Goal: Find specific page/section: Find specific page/section

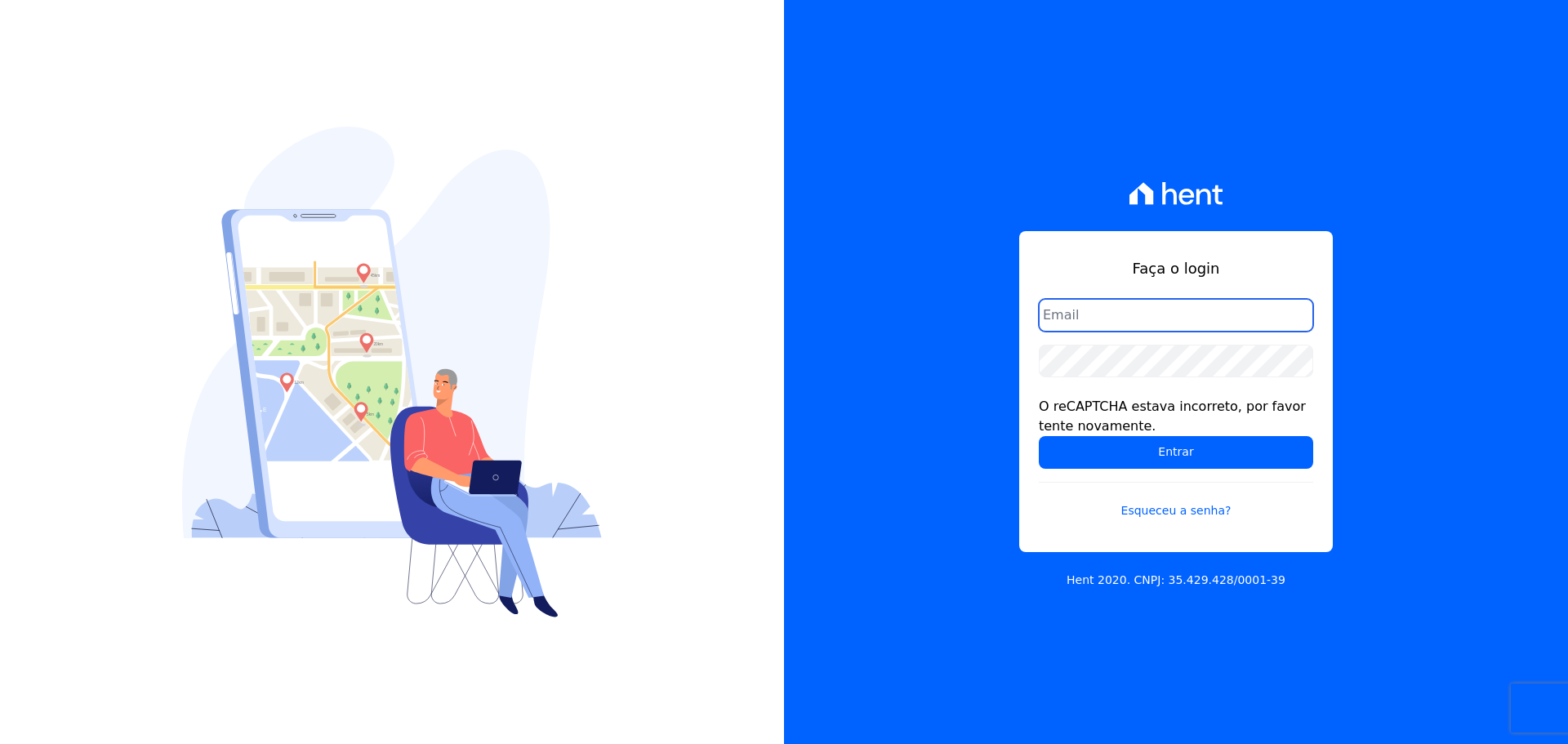
click at [1098, 316] on input "email" at bounding box center [1176, 315] width 275 height 33
type input "[PERSON_NAME][EMAIL_ADDRESS][DOMAIN_NAME]"
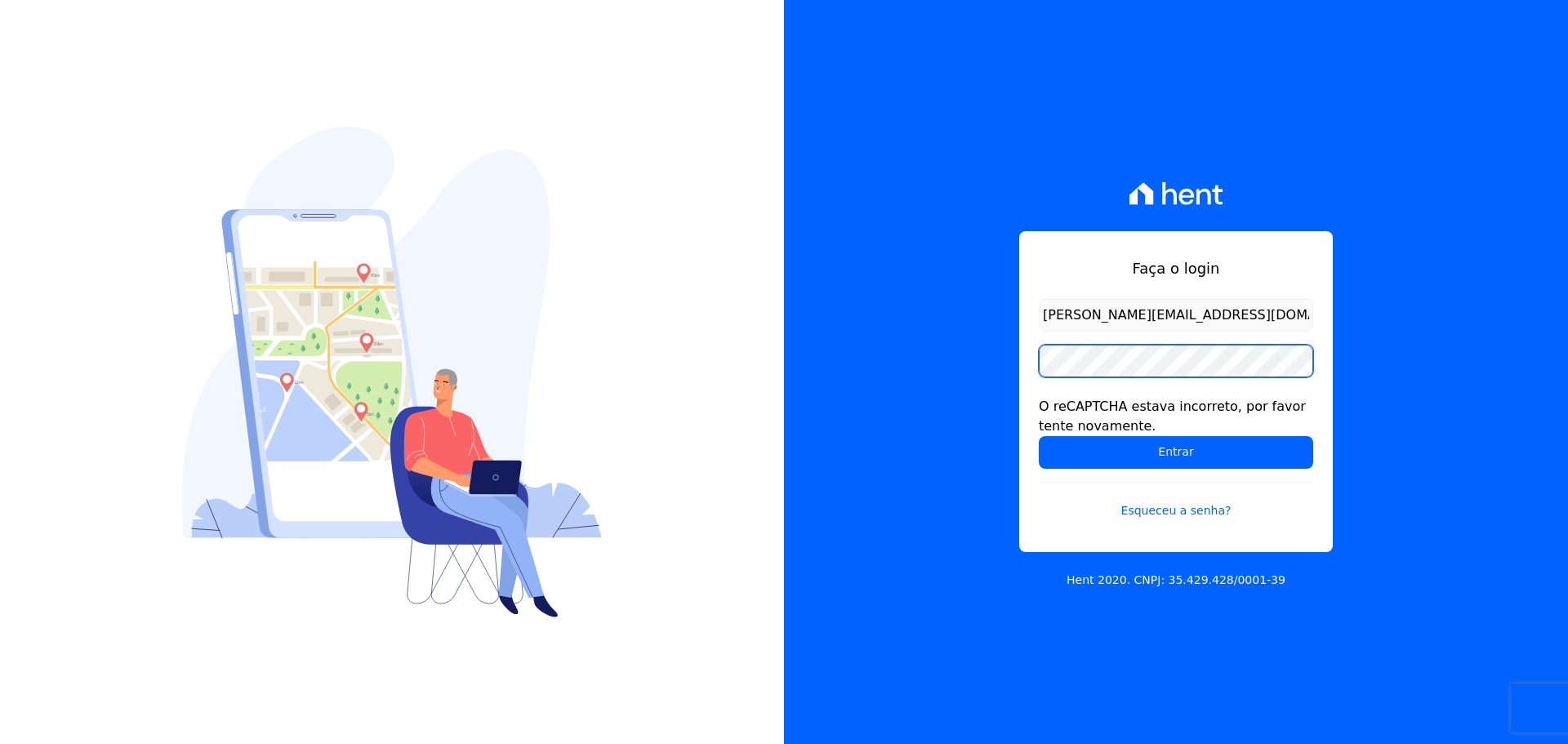
click at [1039, 437] on input "Entrar" at bounding box center [1176, 452] width 275 height 33
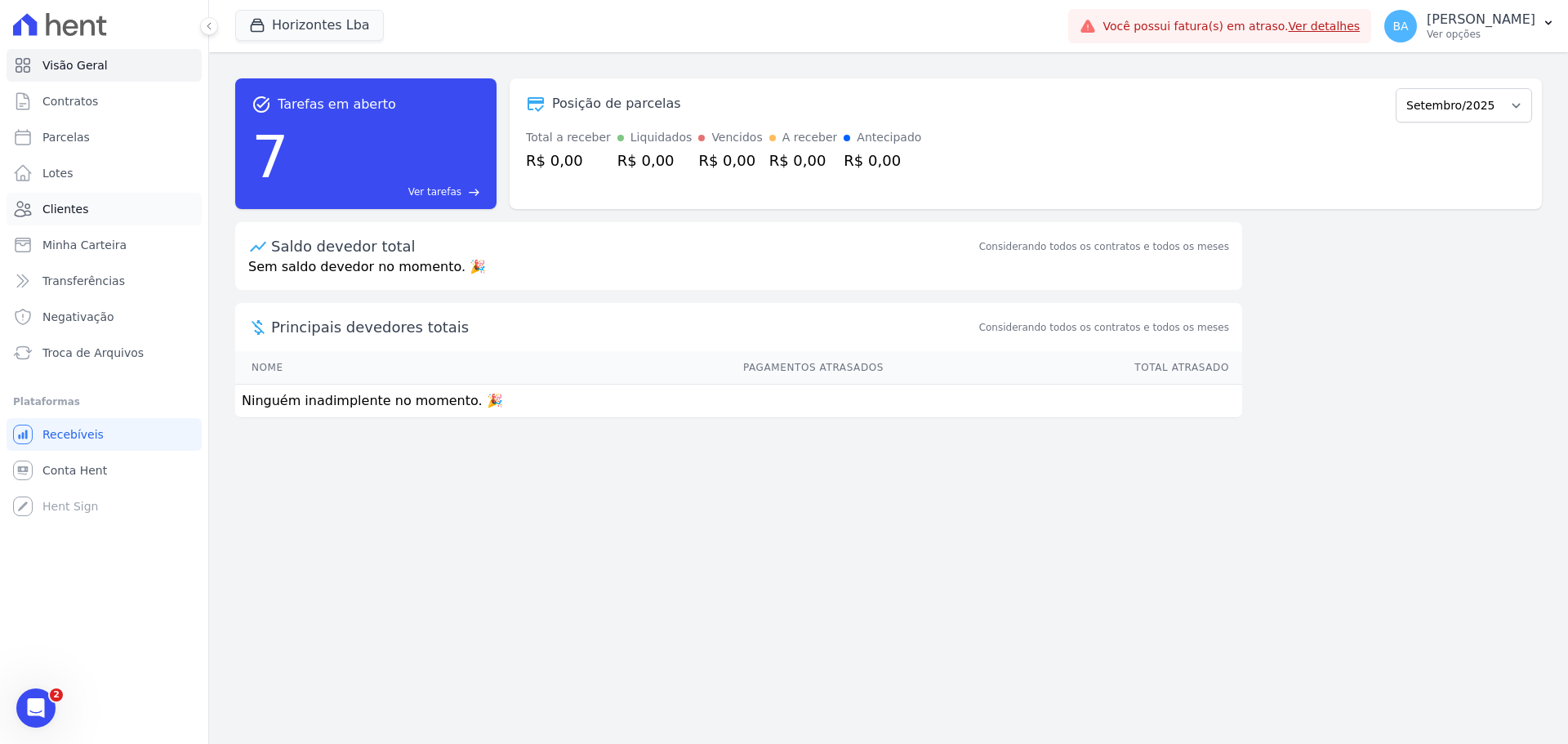
click at [74, 212] on span "Clientes" at bounding box center [65, 209] width 46 height 16
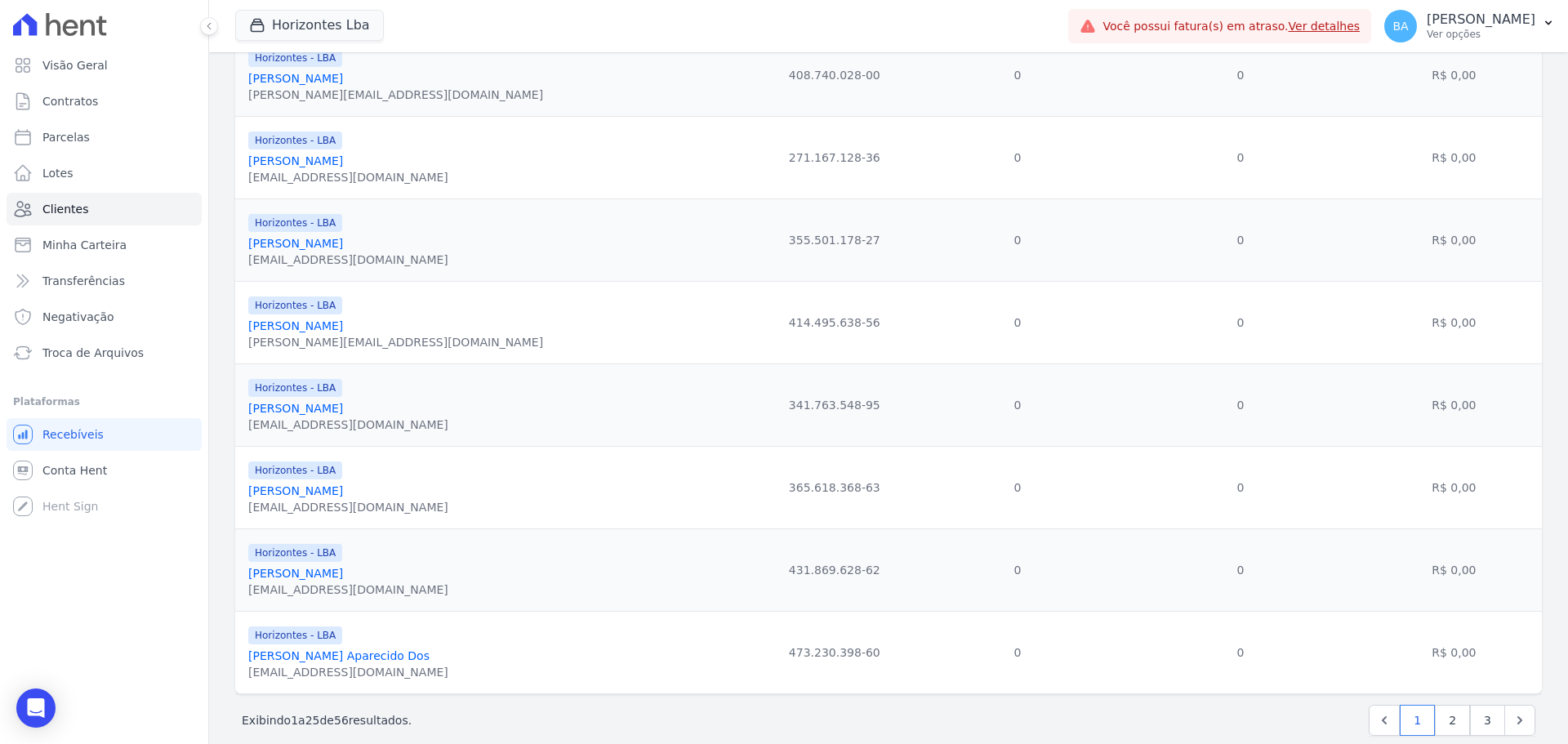
scroll to position [1694, 0]
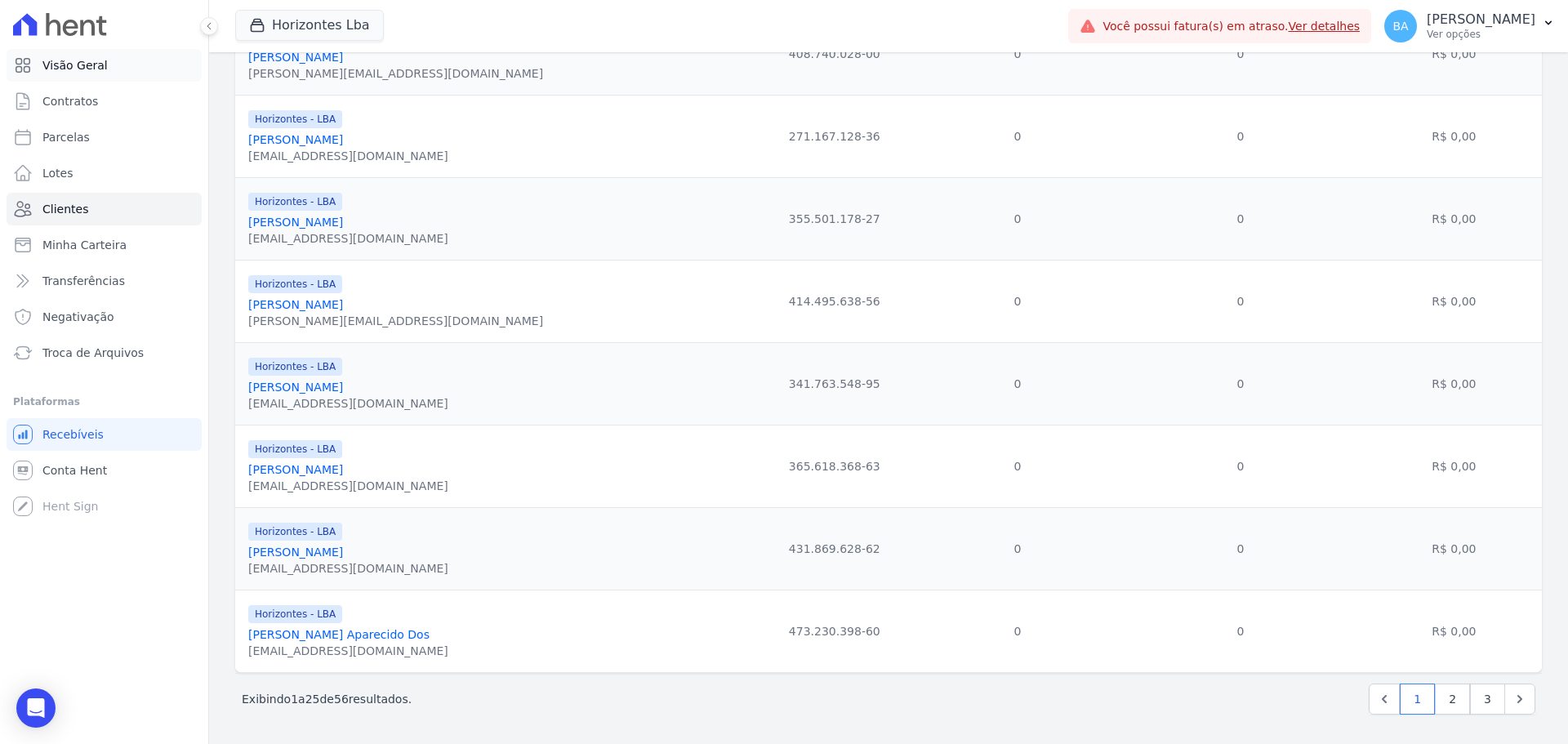
click at [95, 54] on link "Visão Geral" at bounding box center [103, 65] width 195 height 33
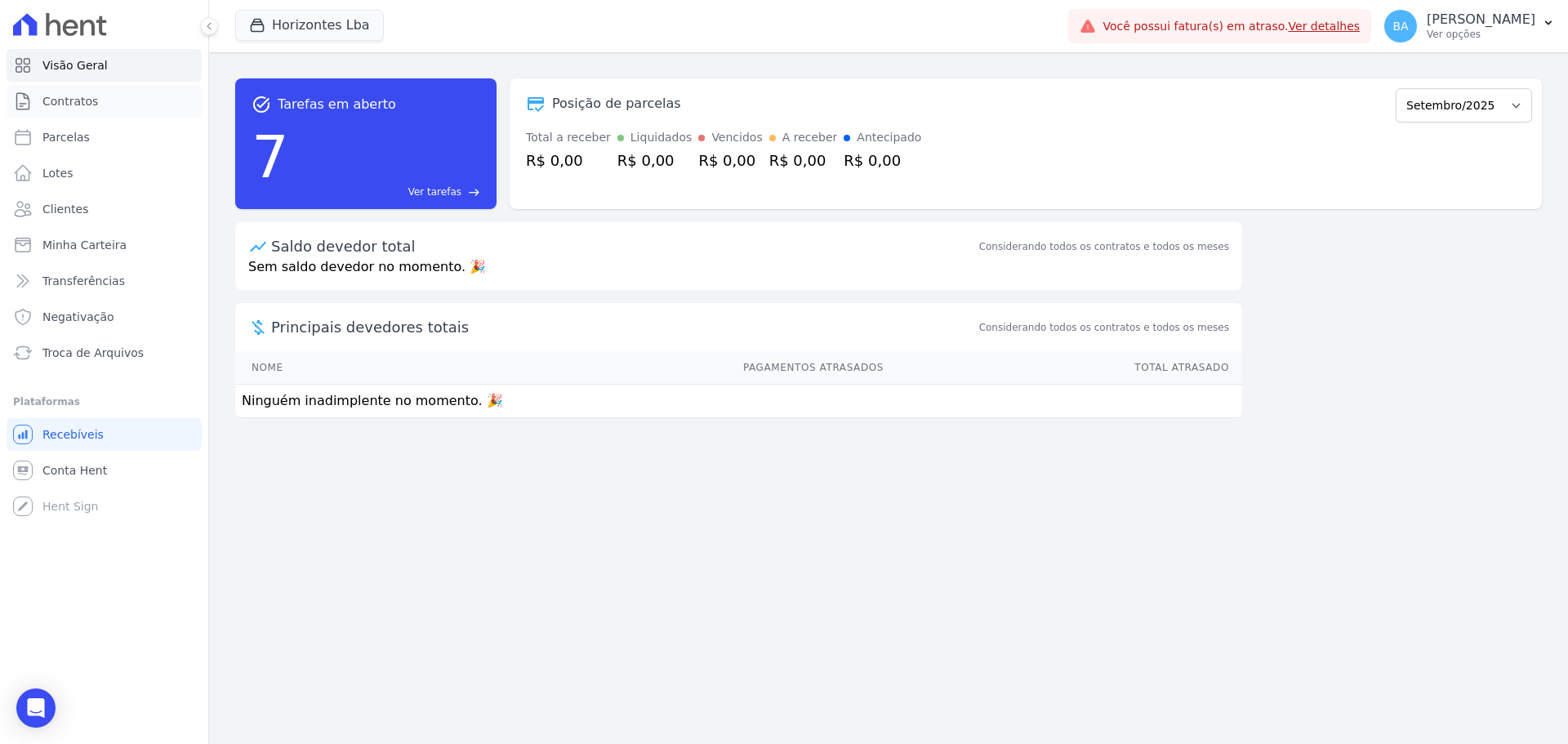
click at [80, 109] on span "Contratos" at bounding box center [70, 101] width 56 height 16
click at [97, 140] on link "Parcelas" at bounding box center [103, 137] width 195 height 33
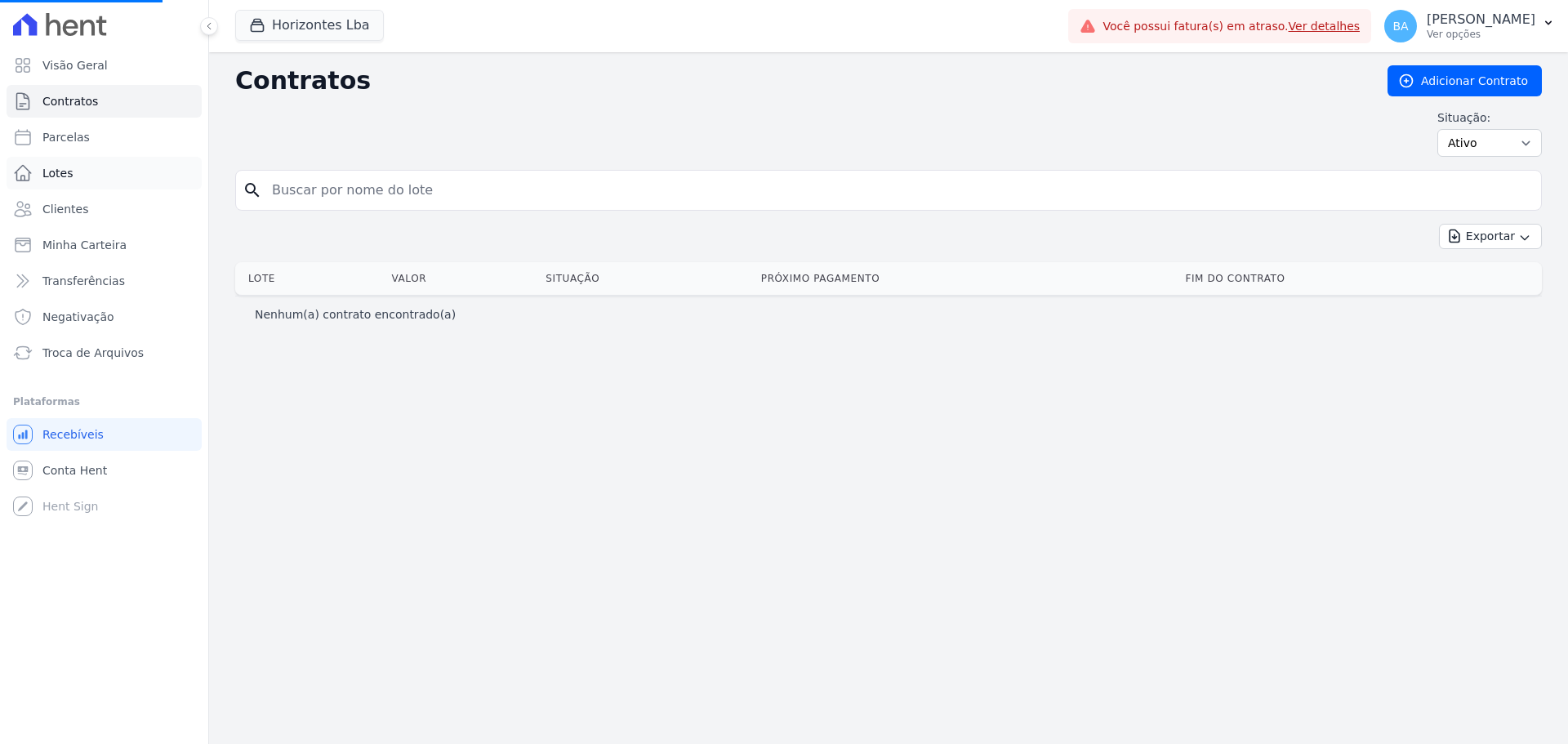
select select
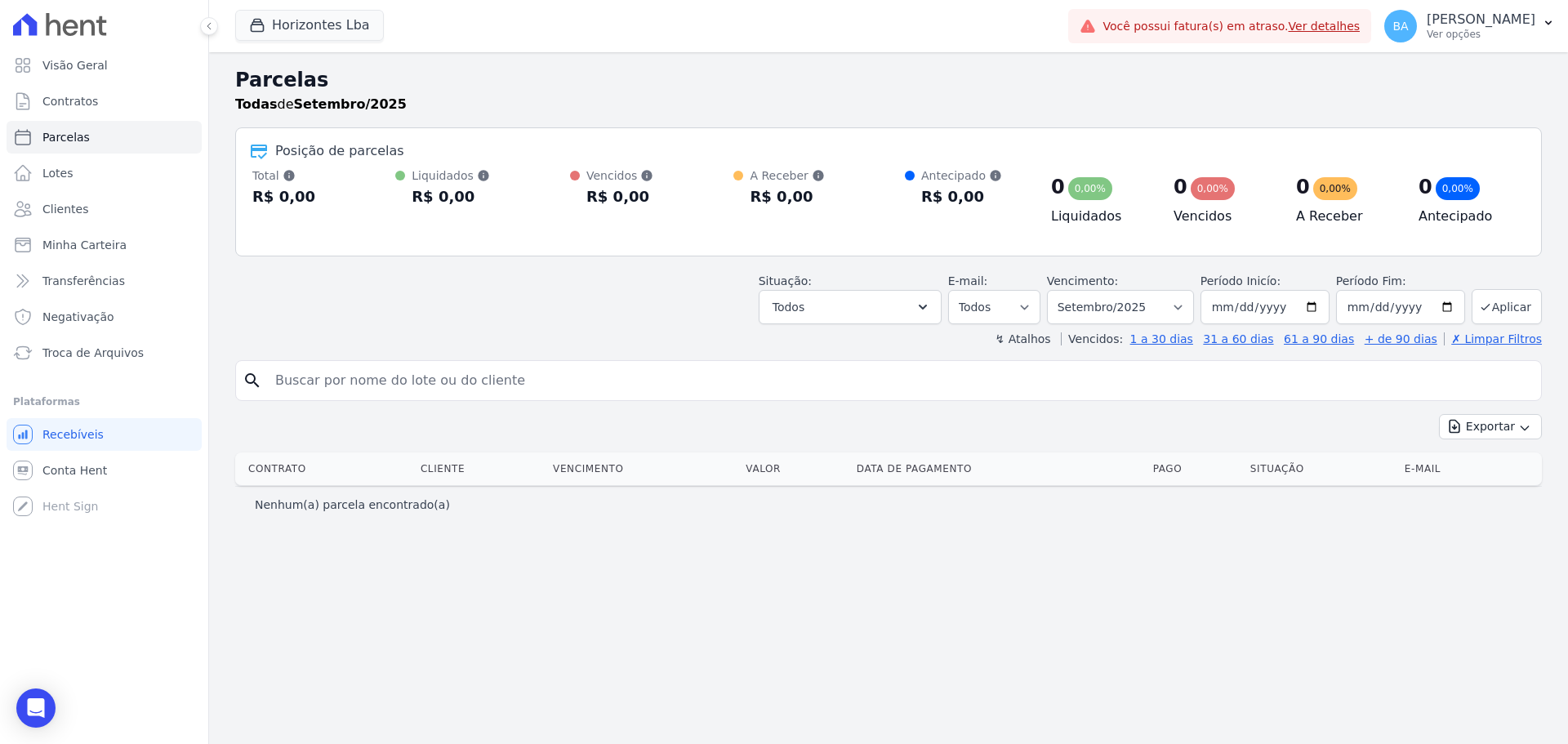
drag, startPoint x: 97, startPoint y: 192, endPoint x: 95, endPoint y: 171, distance: 21.1
click at [95, 171] on link "Lotes" at bounding box center [103, 173] width 195 height 33
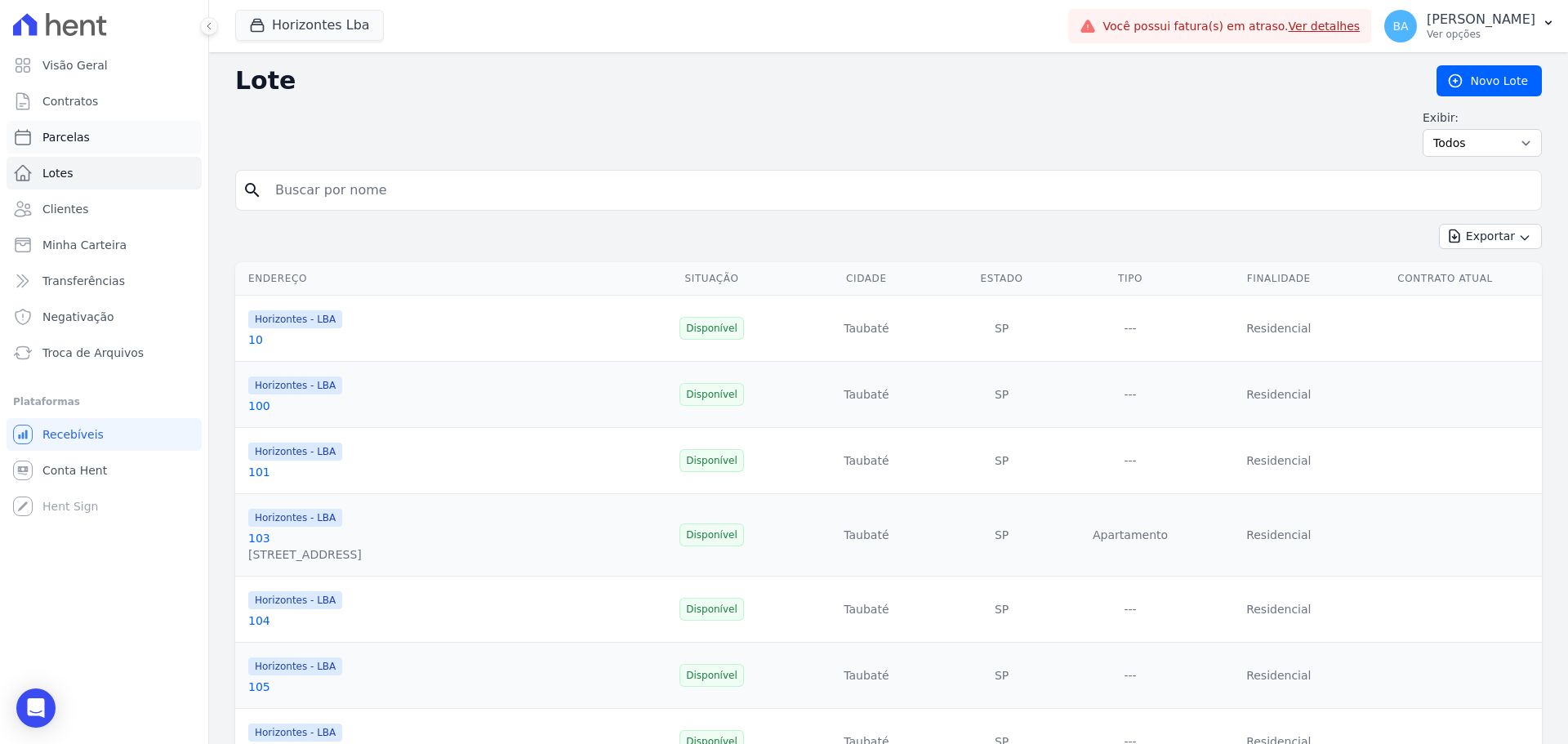
click at [99, 134] on link "Parcelas" at bounding box center [103, 137] width 195 height 33
select select
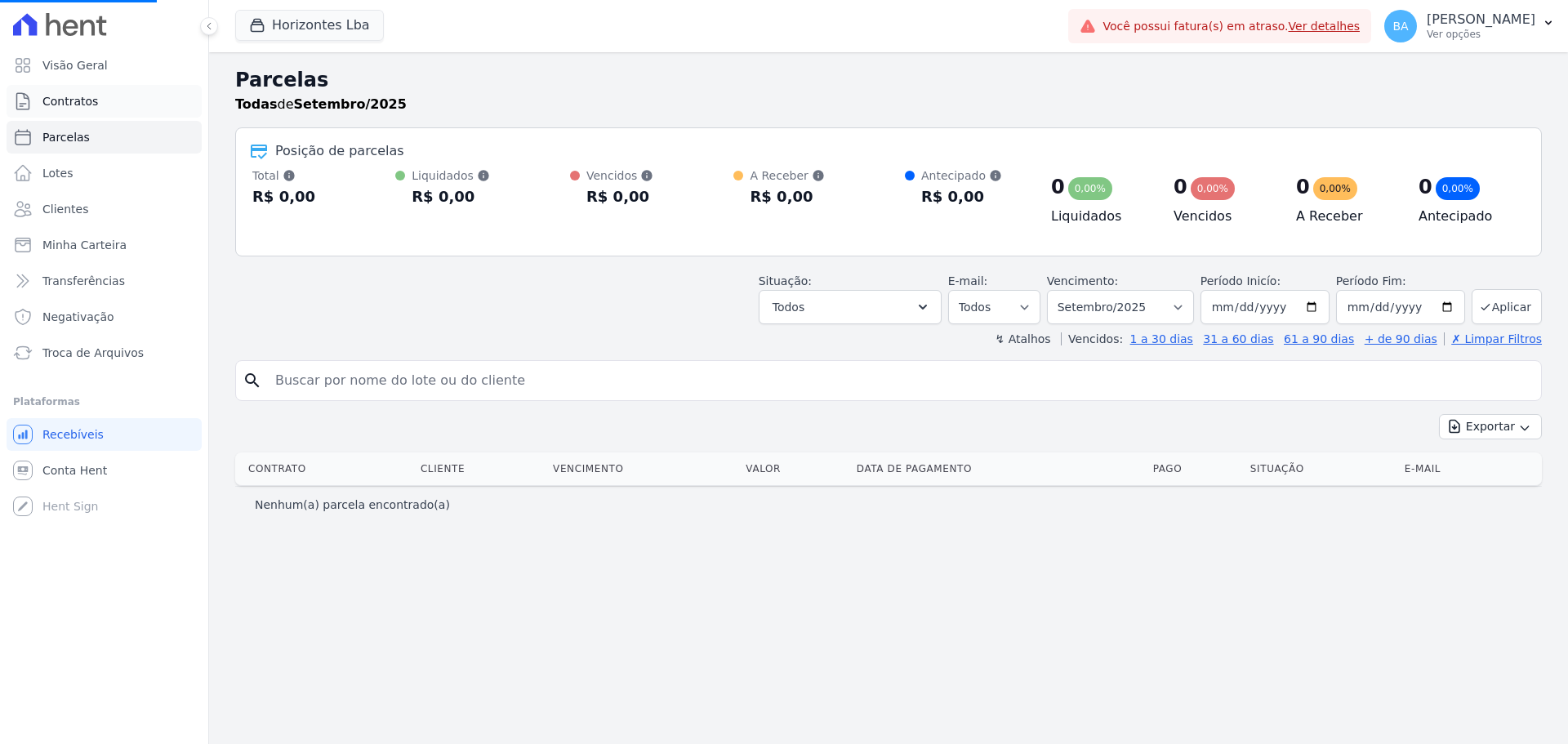
click at [102, 106] on link "Contratos" at bounding box center [103, 101] width 195 height 33
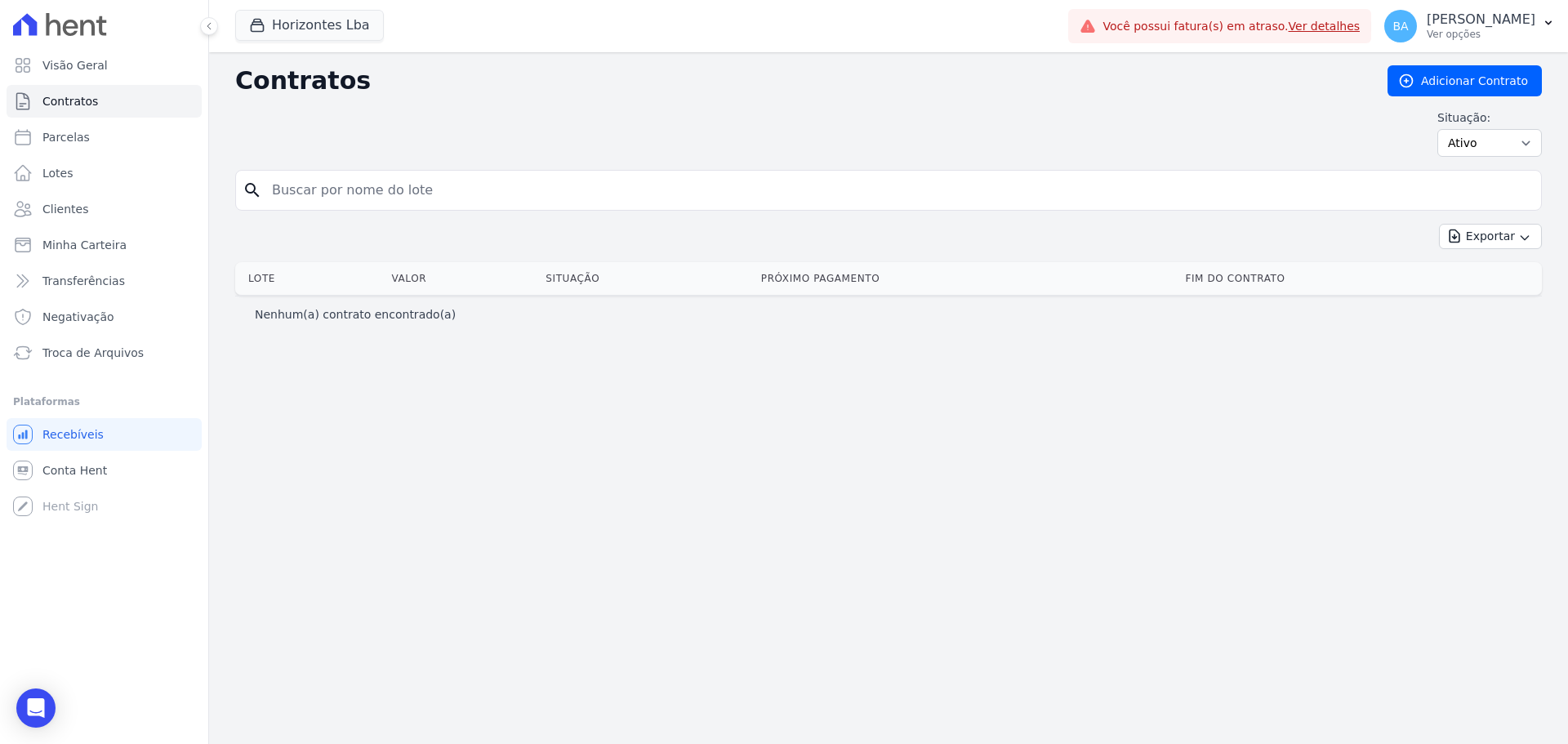
select select
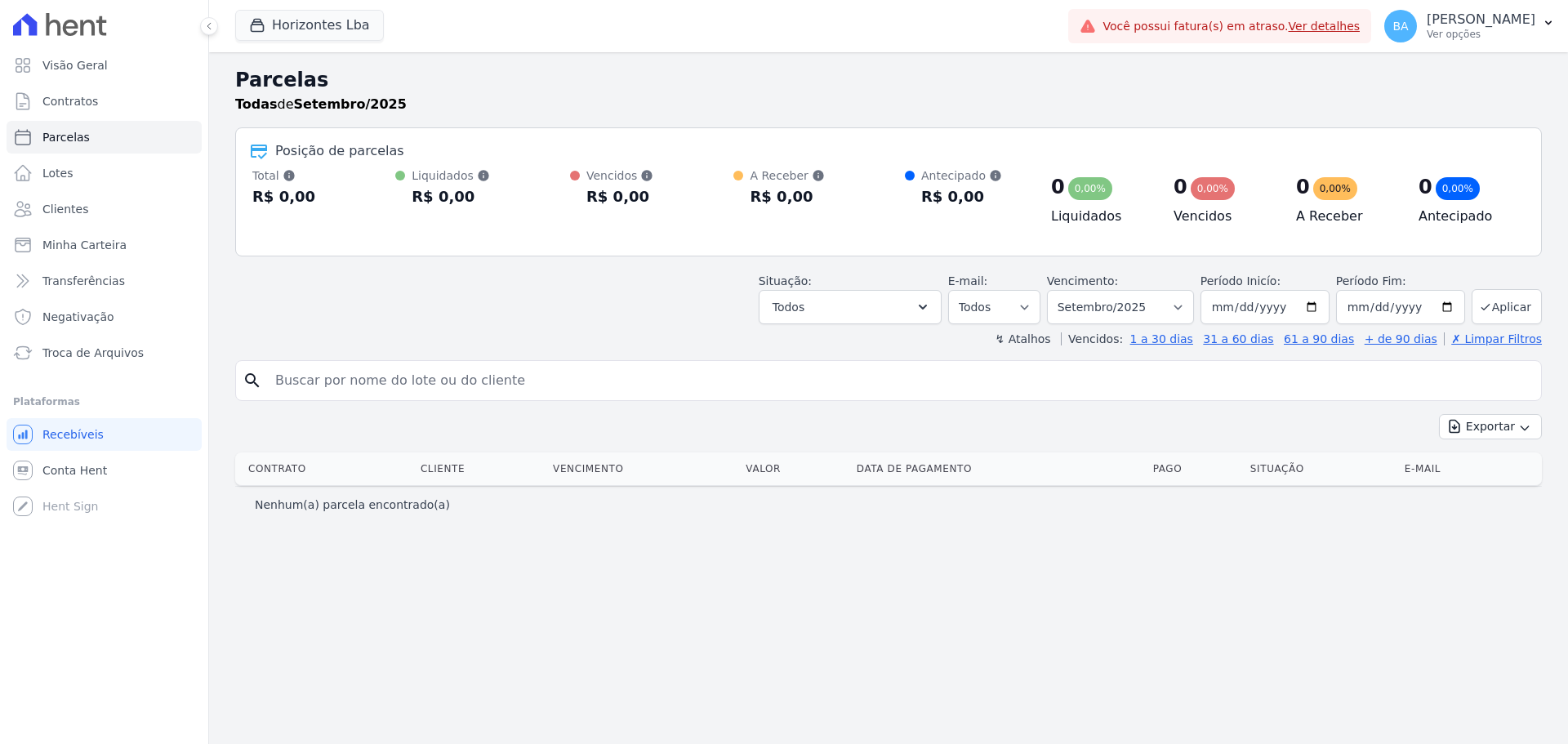
click at [115, 45] on div at bounding box center [103, 24] width 195 height 49
click at [114, 59] on link "Visão Geral" at bounding box center [103, 65] width 195 height 33
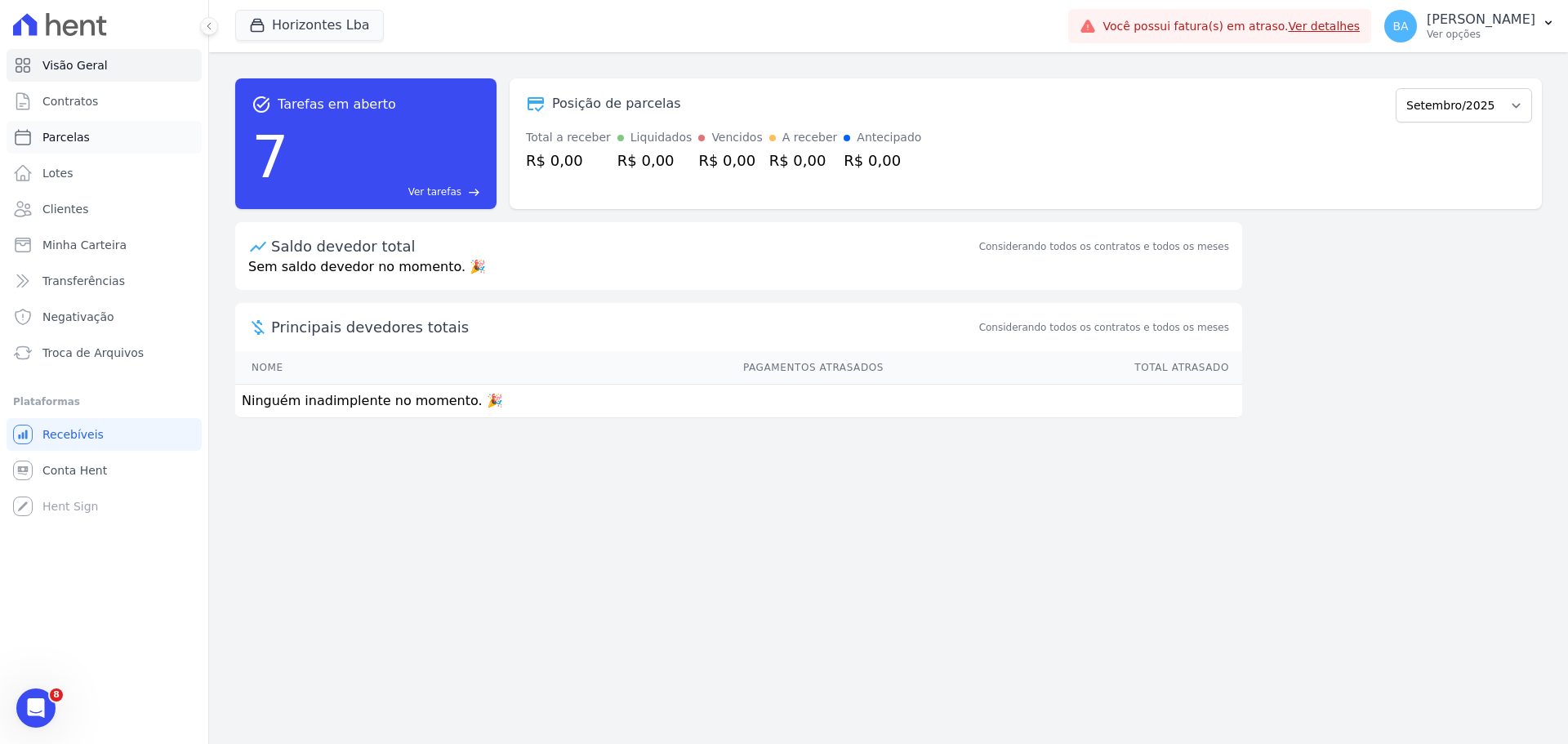
click at [90, 143] on link "Parcelas" at bounding box center [103, 137] width 195 height 33
select select
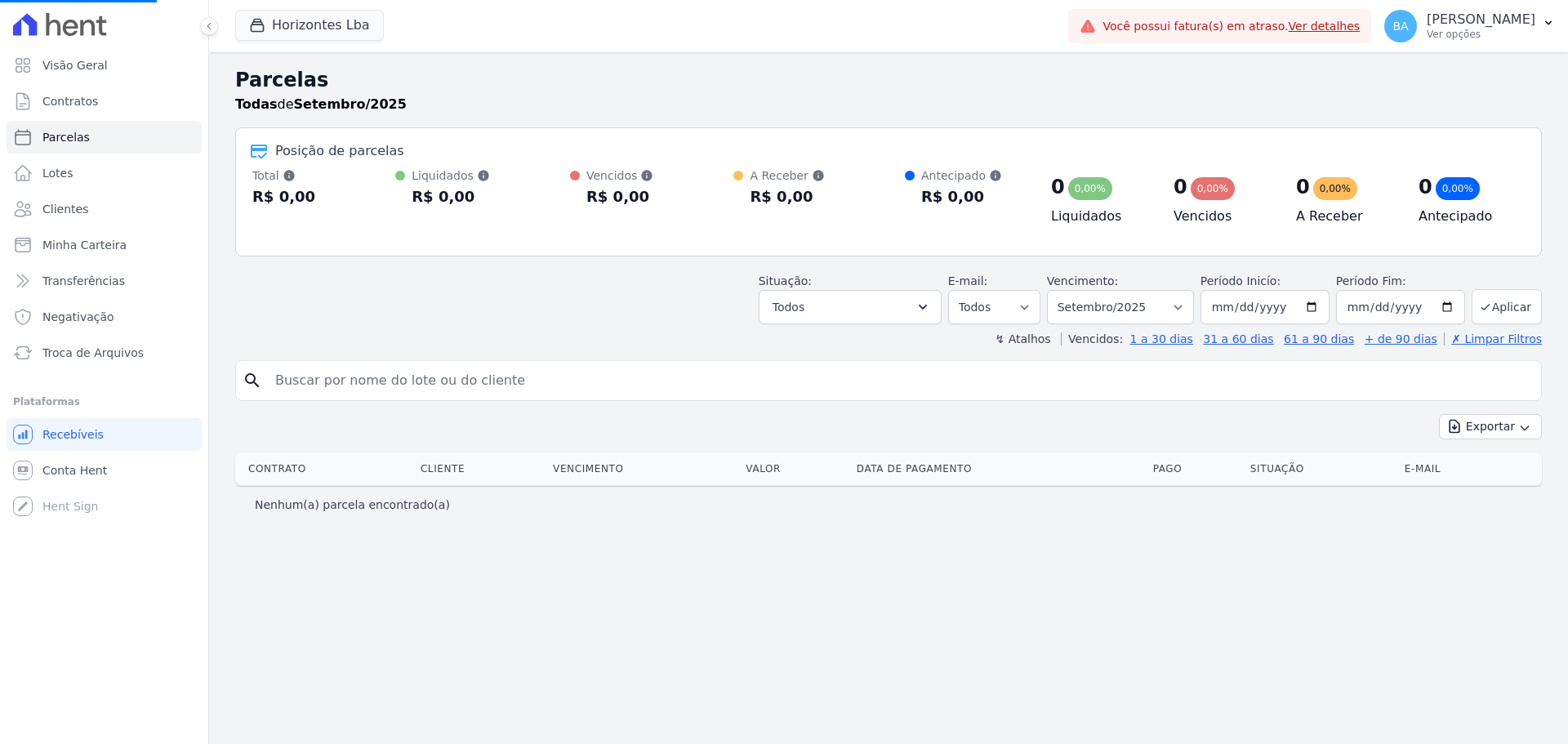
select select
click at [1451, 309] on input "2025-09-30" at bounding box center [1401, 307] width 129 height 34
click at [1300, 418] on div "Exportar Exportar PDF Exportar CSV" at bounding box center [888, 433] width 1307 height 38
click at [1459, 309] on input "2025-09-30" at bounding box center [1401, 307] width 129 height 34
click at [1450, 308] on input "2025-09-30" at bounding box center [1401, 307] width 129 height 34
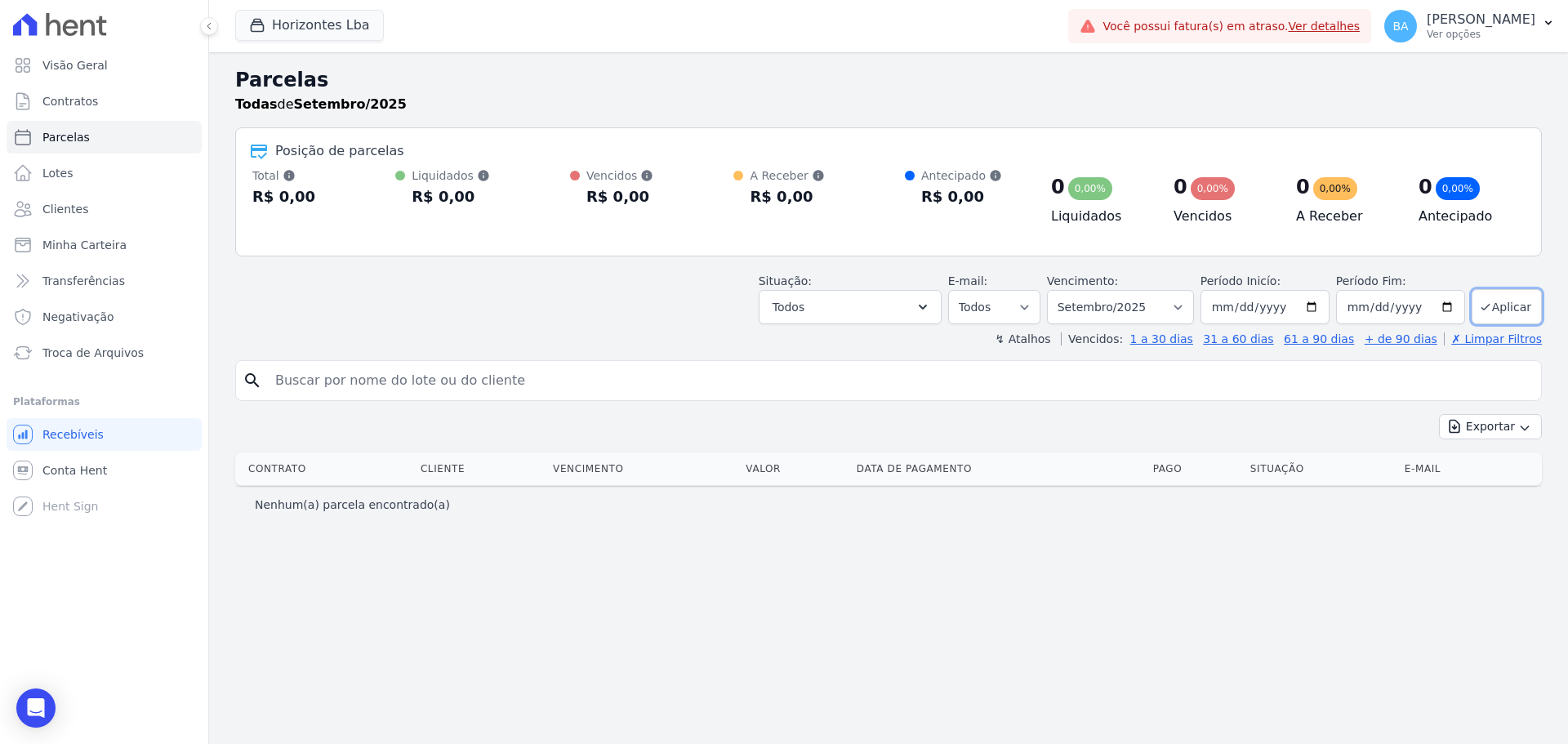
type input "2026-05-30"
click at [1420, 561] on div "Parcelas Todas de Setembro/2025 Posição de parcelas Total Soma das parcelas pag…" at bounding box center [889, 398] width 1359 height 692
click at [350, 24] on button "Horizontes Lba" at bounding box center [309, 25] width 148 height 31
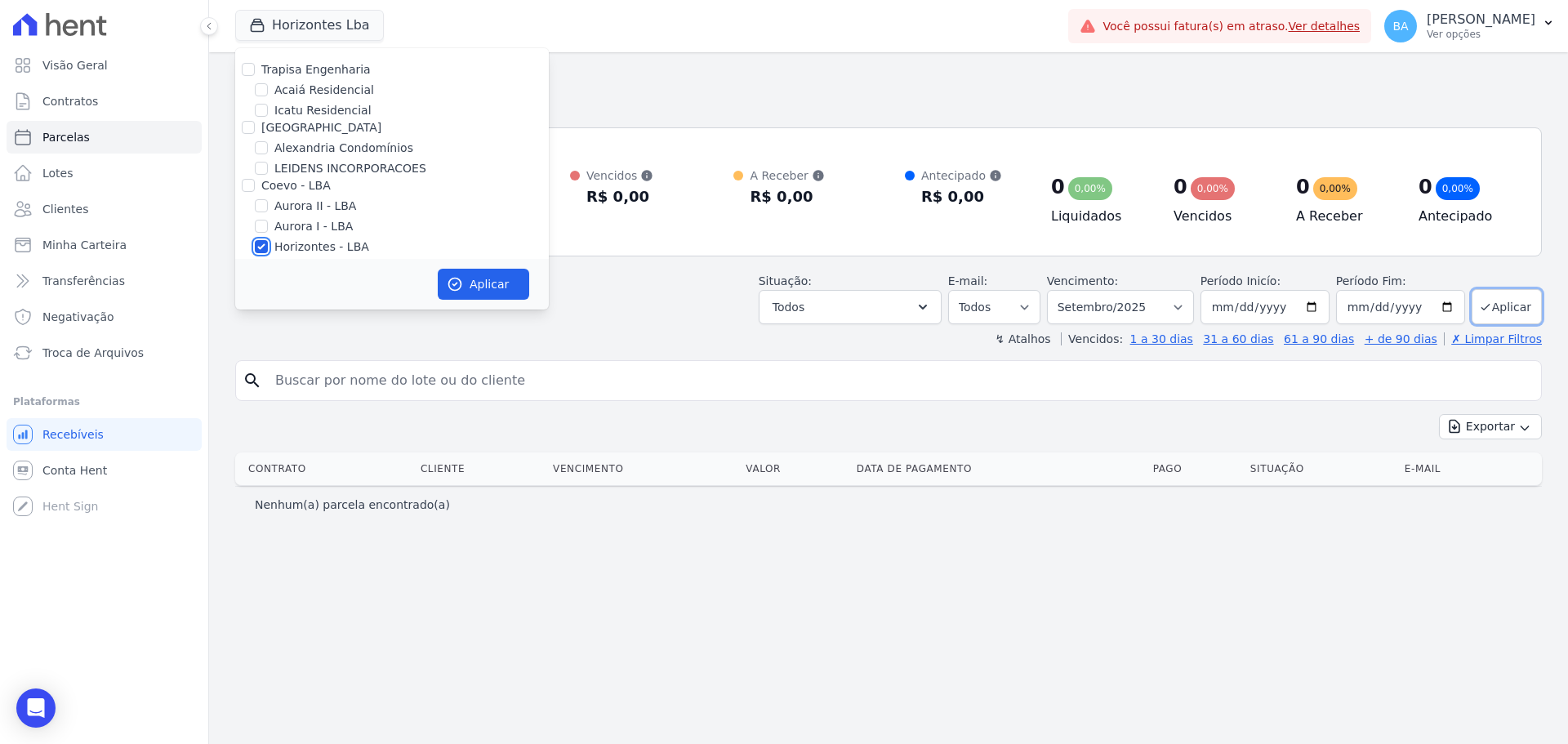
click at [257, 244] on input "Horizontes - LBA" at bounding box center [261, 247] width 13 height 13
checkbox input "false"
click at [252, 126] on input "Alexandria" at bounding box center [248, 127] width 13 height 13
checkbox input "true"
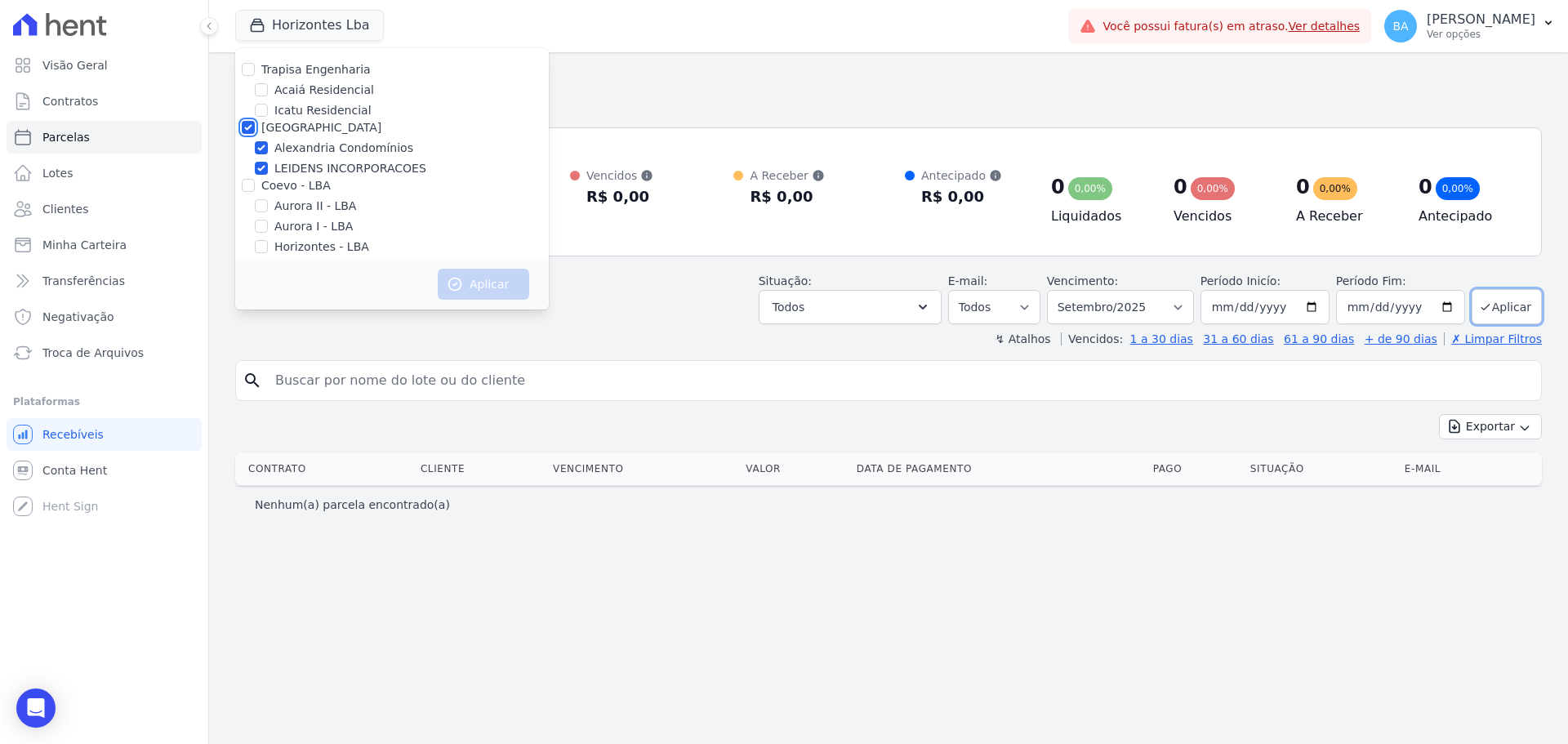
checkbox input "true"
click at [491, 285] on button "Aplicar" at bounding box center [484, 284] width 92 height 31
select select
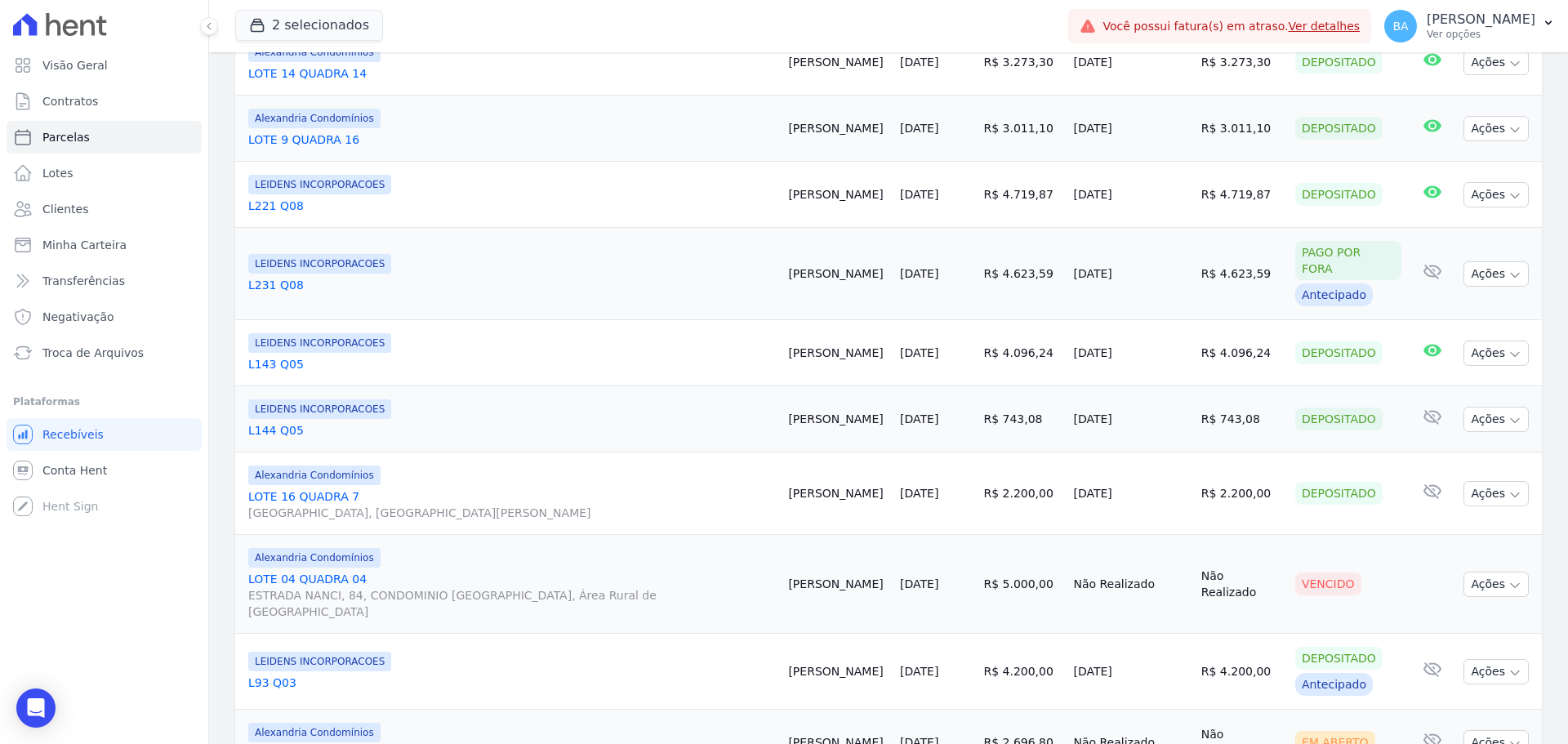
scroll to position [1634, 0]
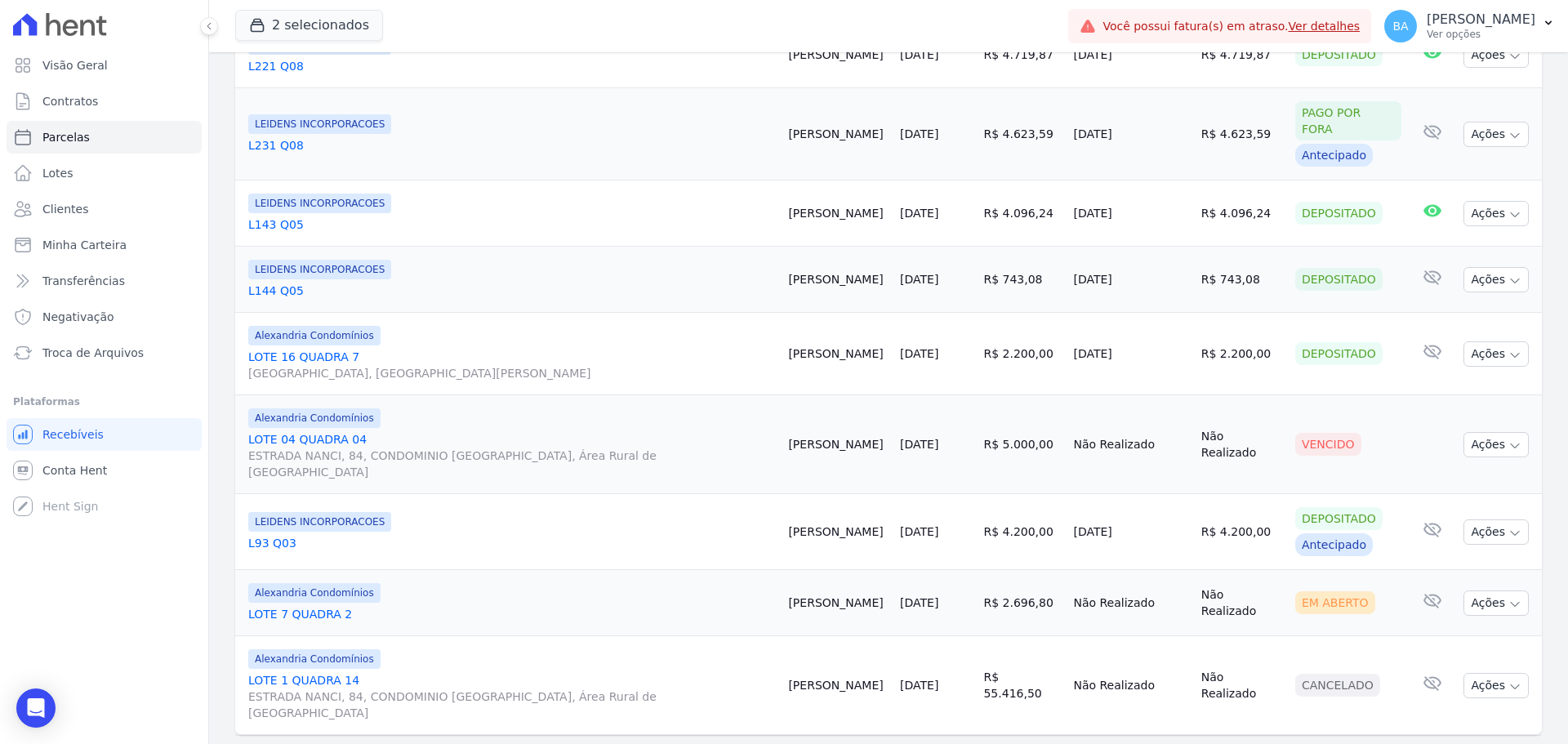
select select
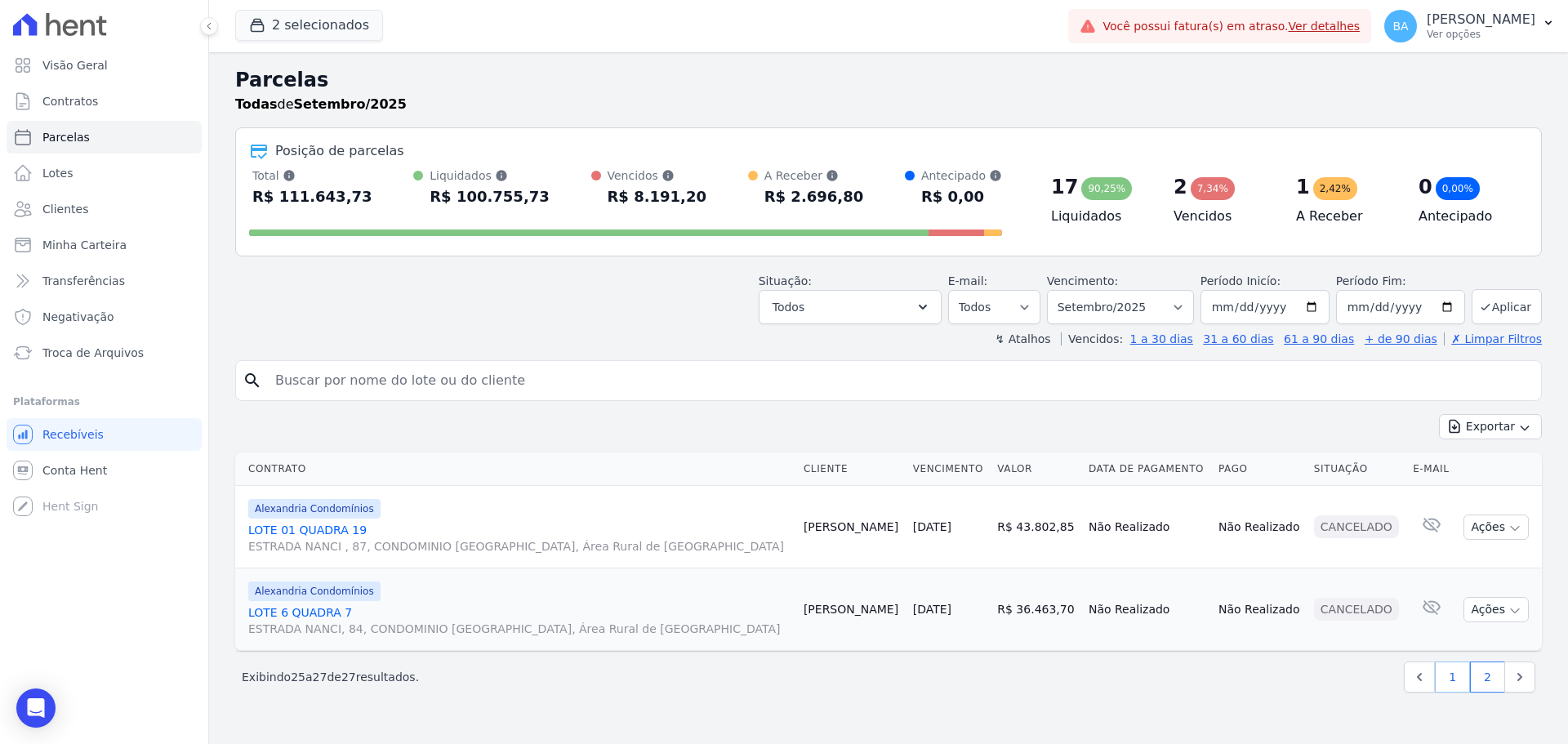
click at [1455, 681] on link "1" at bounding box center [1452, 677] width 35 height 31
select select
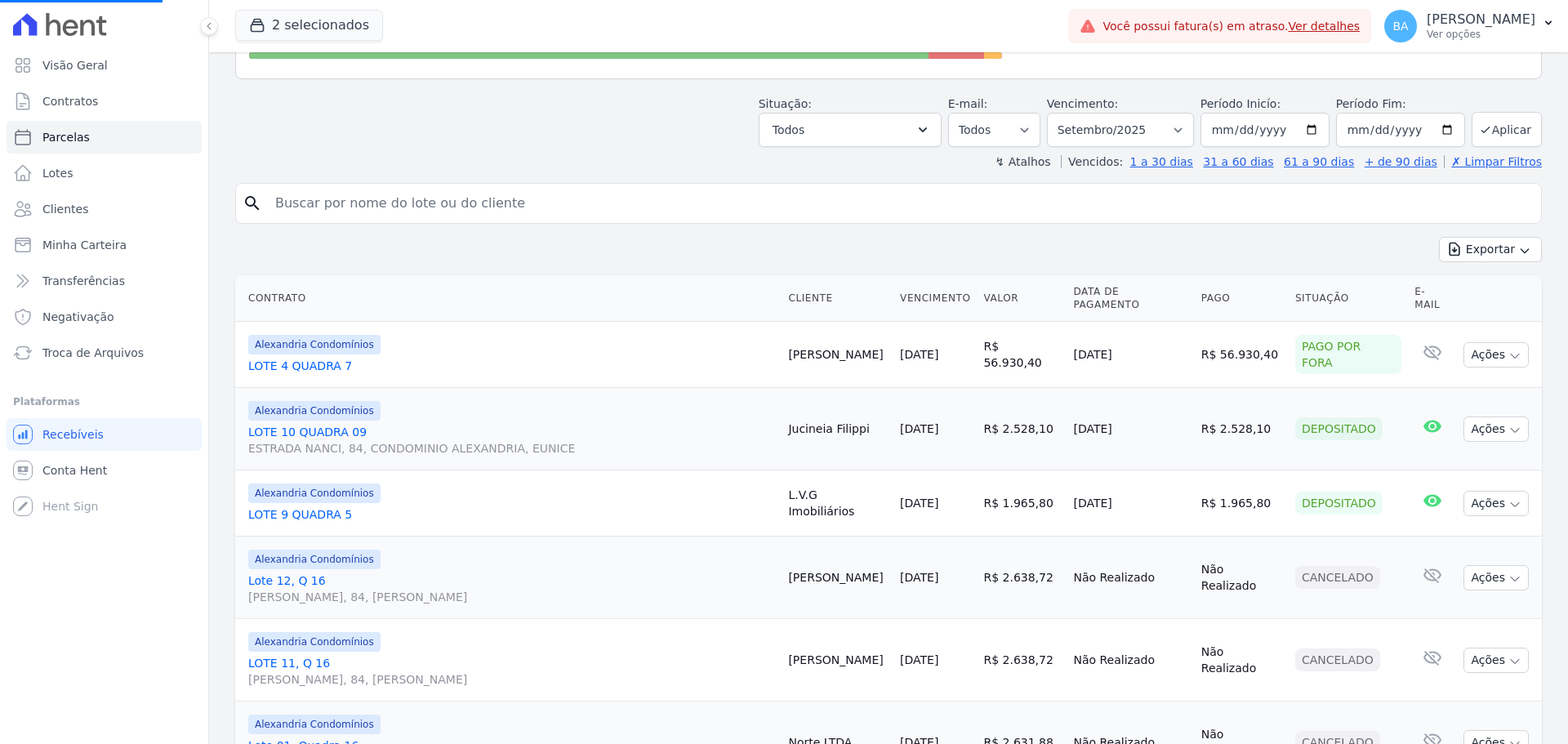
scroll to position [327, 0]
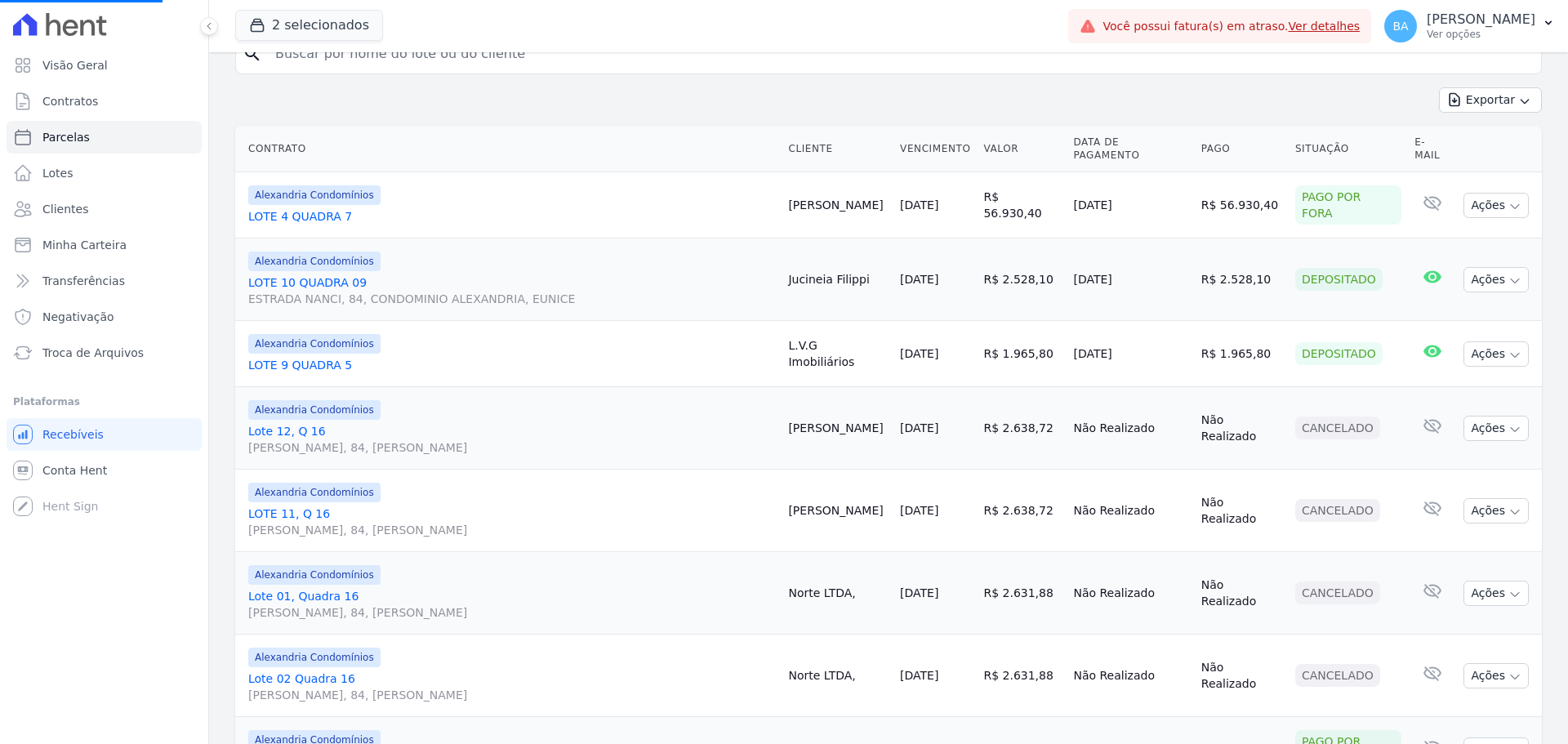
select select
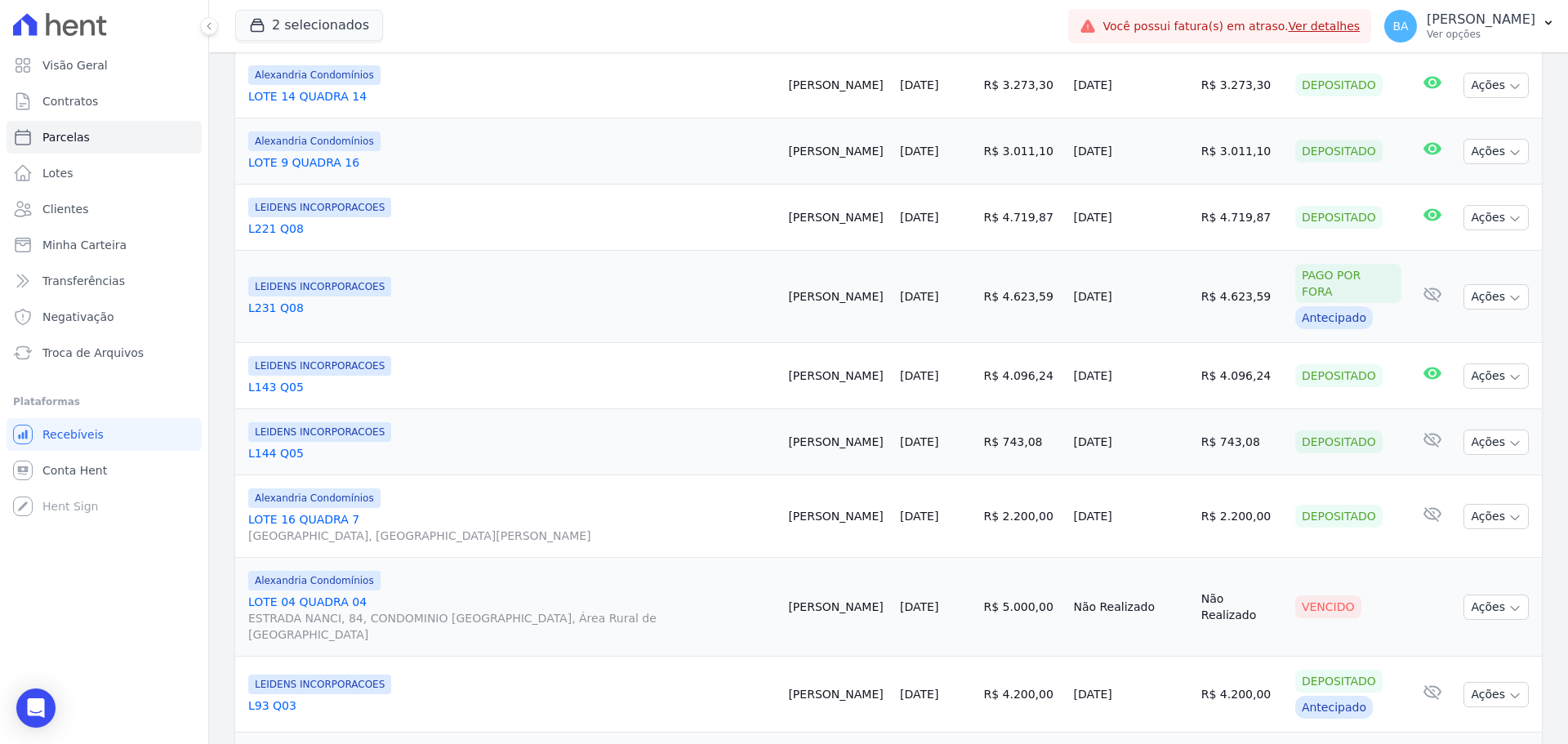
scroll to position [1470, 0]
drag, startPoint x: 1337, startPoint y: 573, endPoint x: 276, endPoint y: 545, distance: 1061.4
click at [276, 558] on tr "Alexandria Condomínios LOTE 04 QUADRA 04 ESTRADA NANCI, 84, CONDOMINIO ALEXANDR…" at bounding box center [888, 608] width 1307 height 99
click at [394, 572] on div "Alexandria Condomínios" at bounding box center [511, 581] width 526 height 19
click at [900, 601] on link "20/09/2025" at bounding box center [919, 607] width 38 height 13
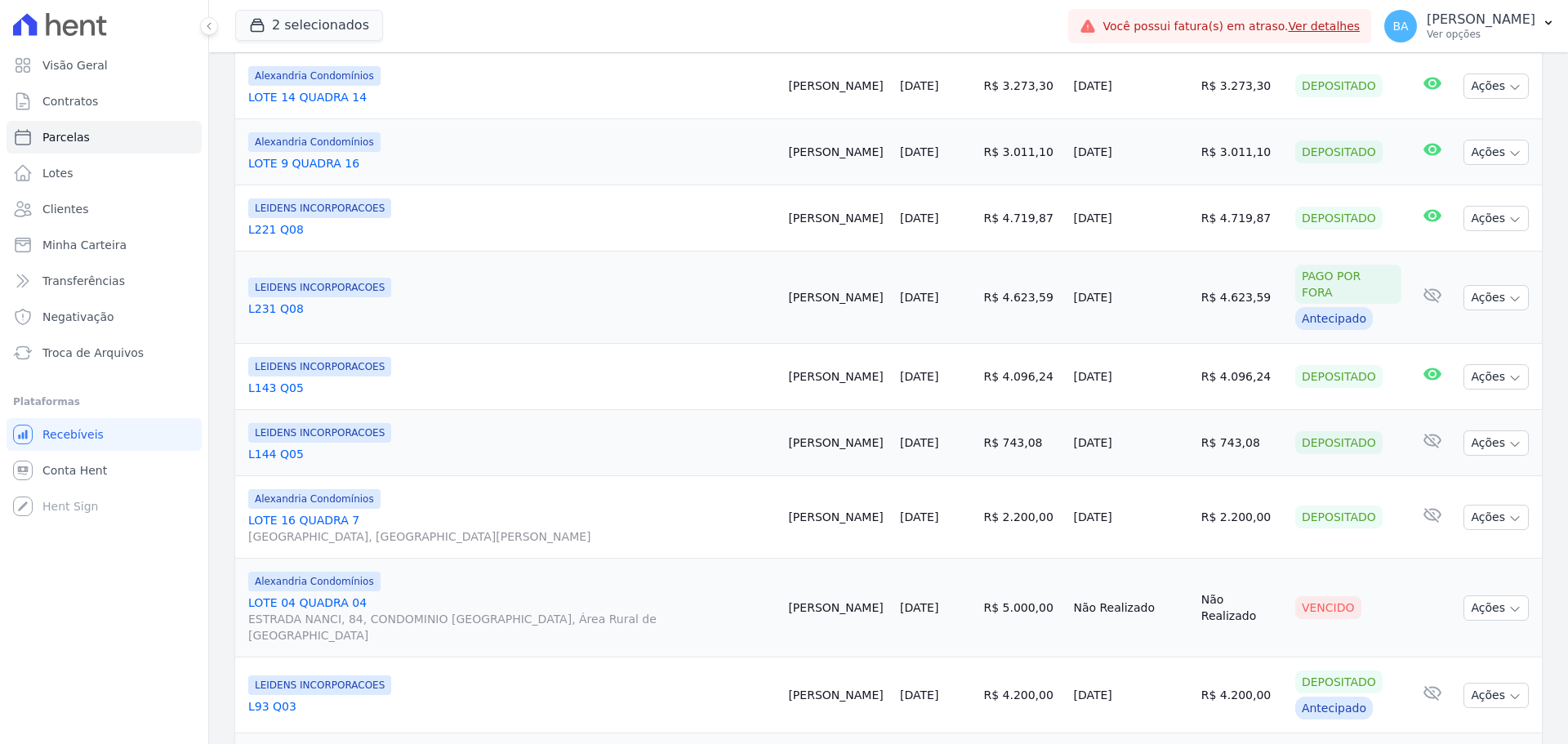
click at [900, 601] on link "20/09/2025" at bounding box center [919, 607] width 38 height 13
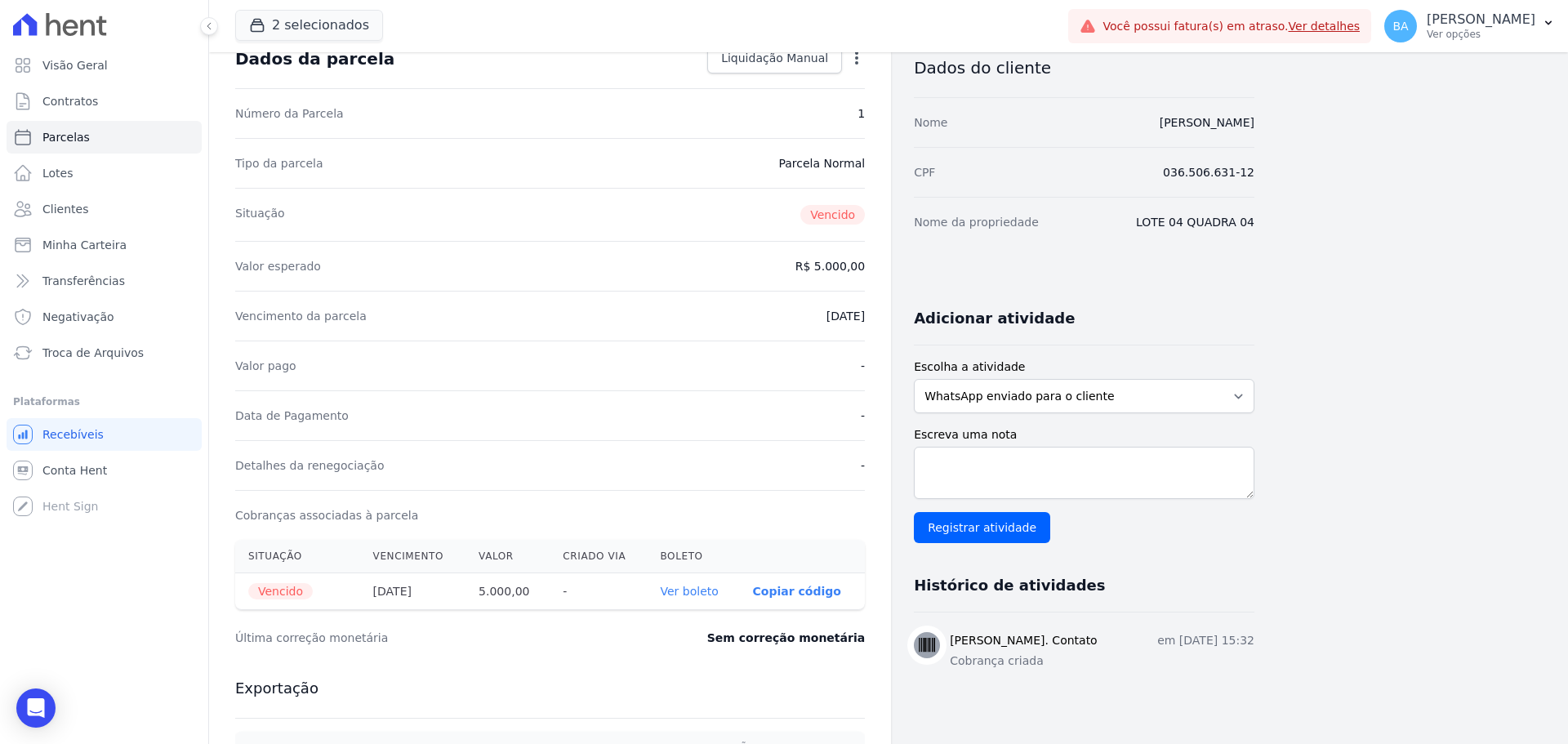
scroll to position [245, 0]
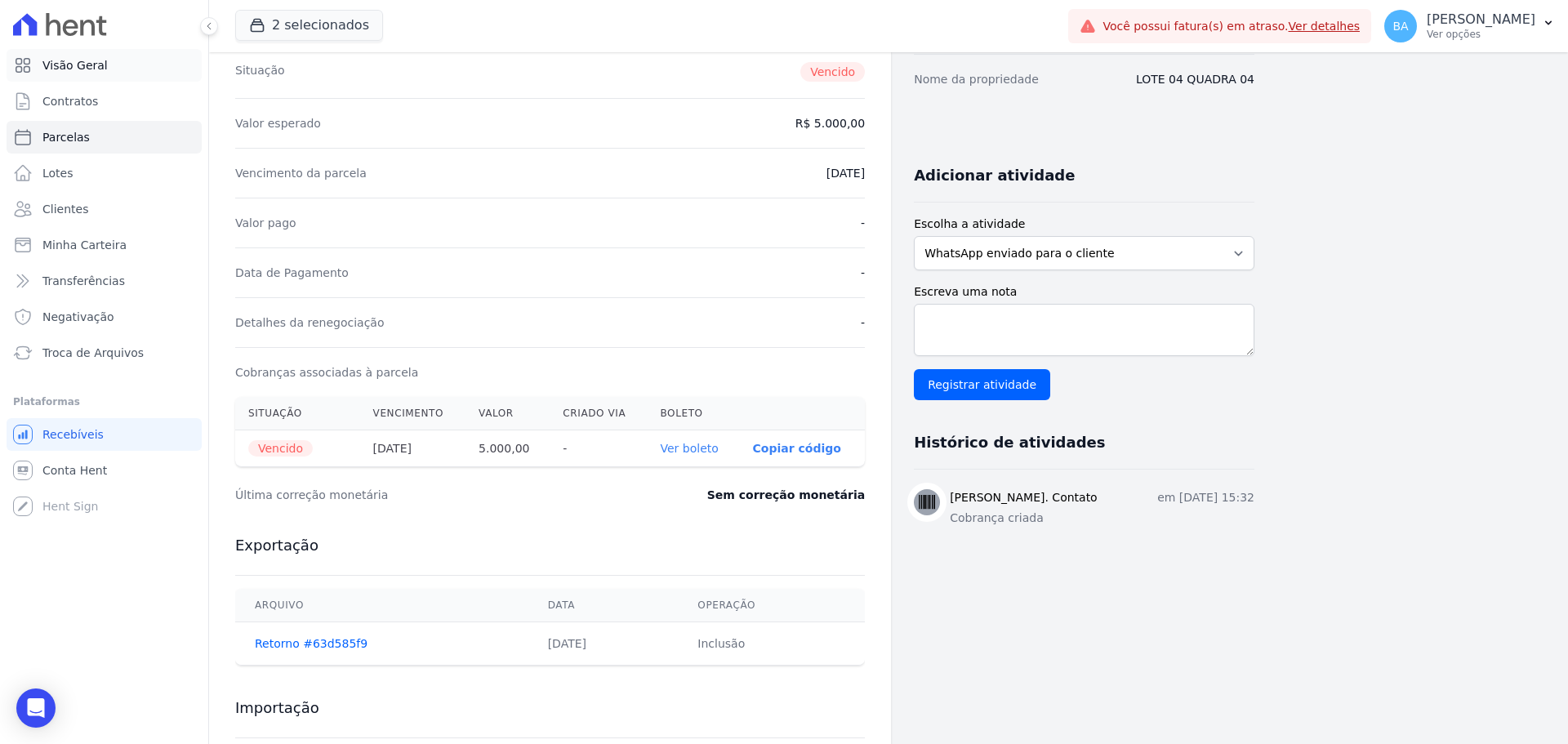
click at [77, 63] on span "Visão Geral" at bounding box center [75, 65] width 65 height 16
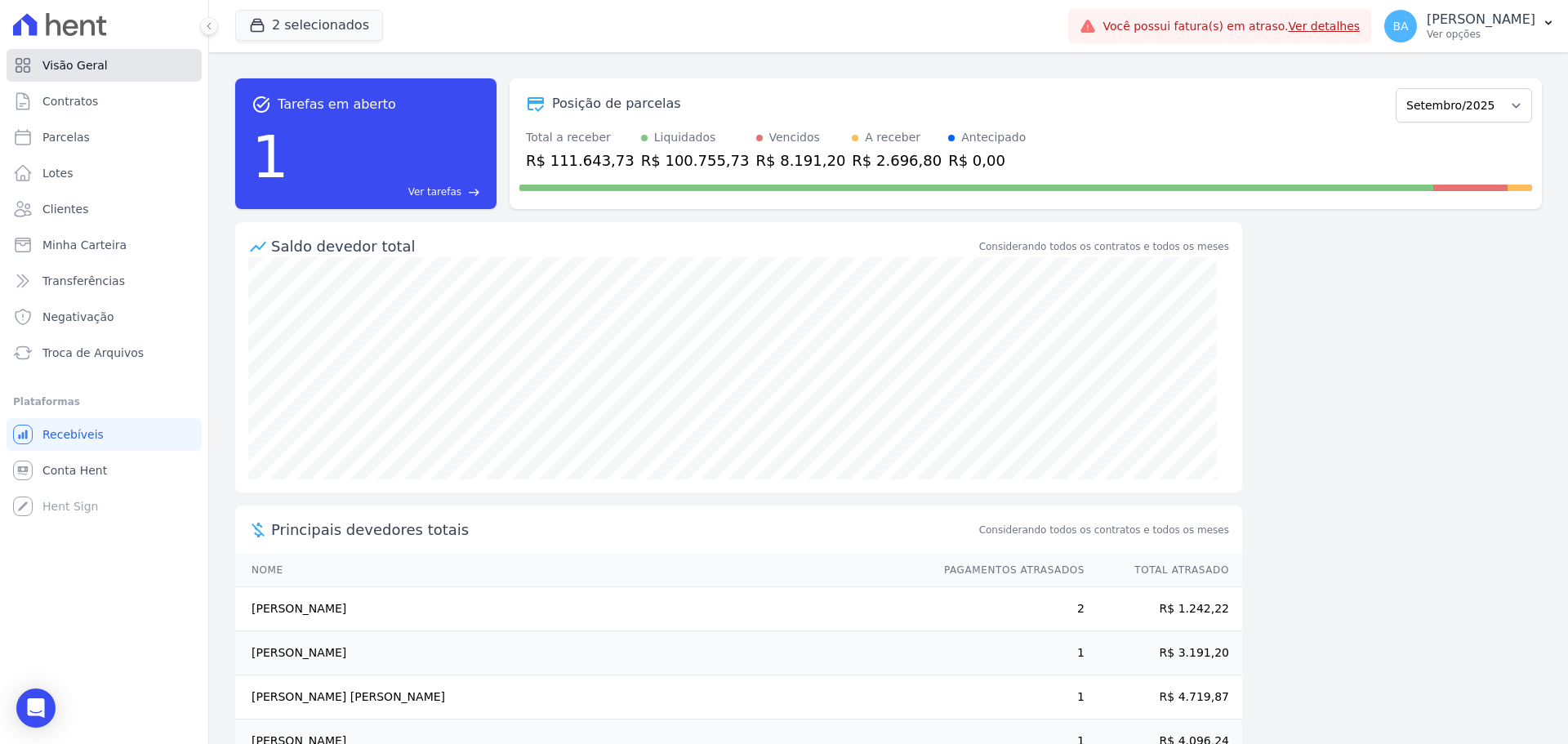
click at [92, 70] on span "Visão Geral" at bounding box center [75, 65] width 65 height 16
click at [66, 202] on span "Clientes" at bounding box center [65, 209] width 46 height 16
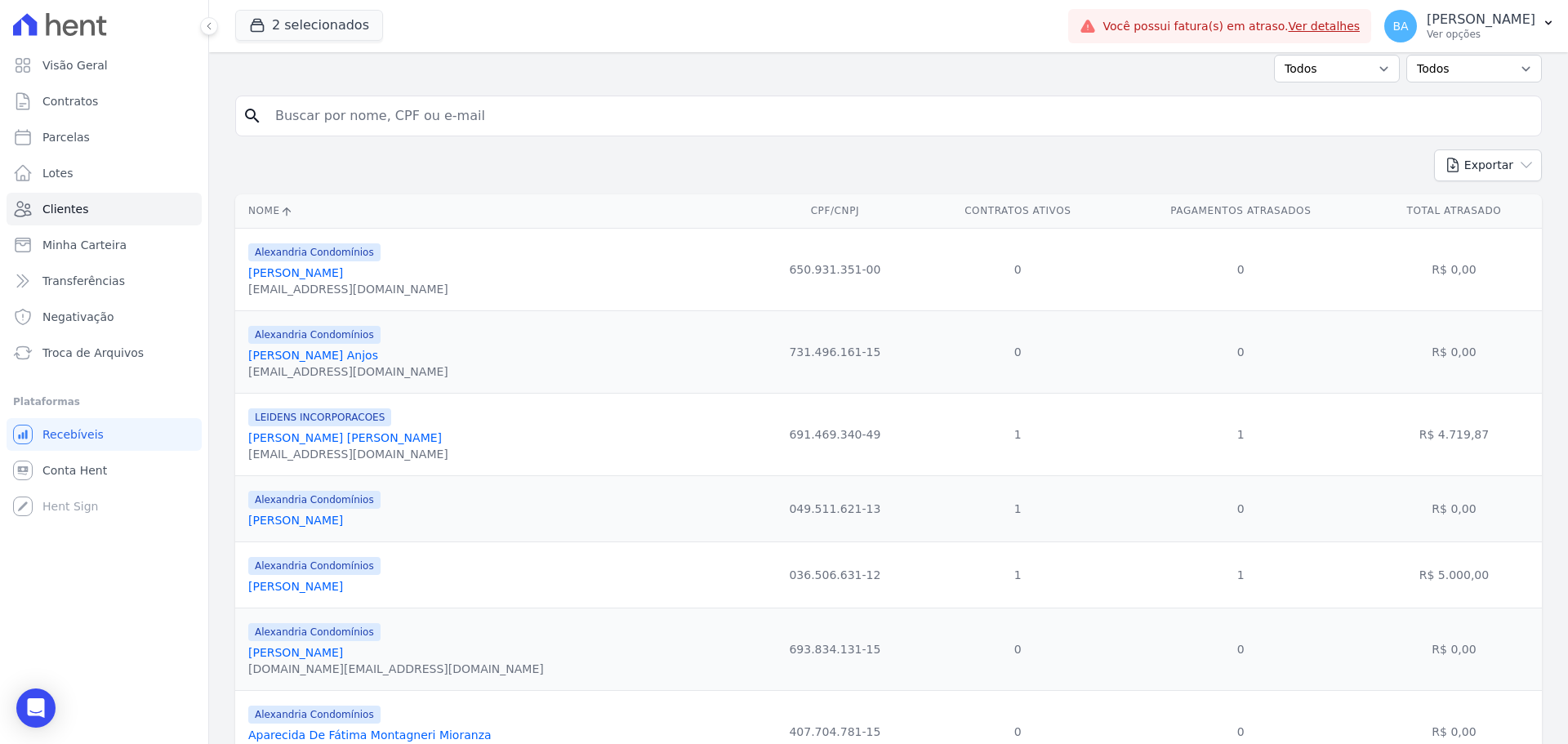
scroll to position [408, 0]
